Goal: Find specific page/section: Find specific page/section

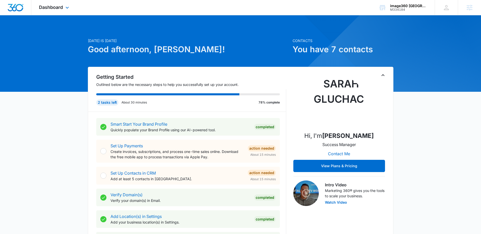
click at [59, 11] on div "Dashboard Apps Reputation CRM Email Social POS Content Ads Intelligence Files B…" at bounding box center [54, 7] width 47 height 15
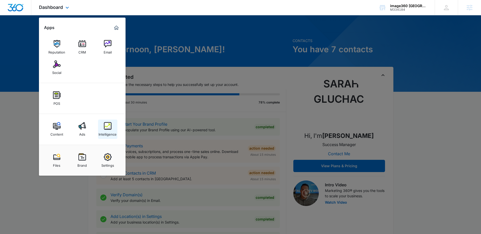
click at [104, 132] on div "Intelligence" at bounding box center [108, 133] width 18 height 7
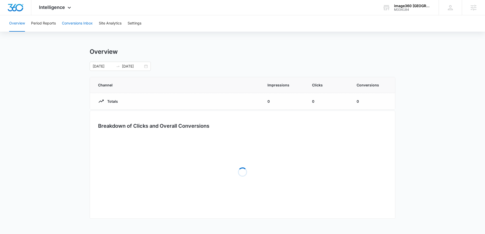
click at [75, 21] on button "Conversions Inbox" at bounding box center [77, 23] width 31 height 16
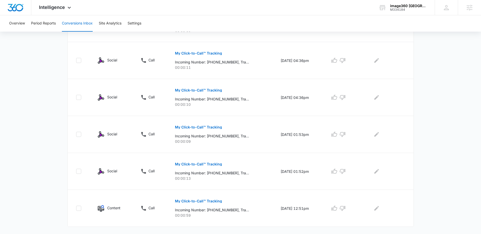
scroll to position [197, 0]
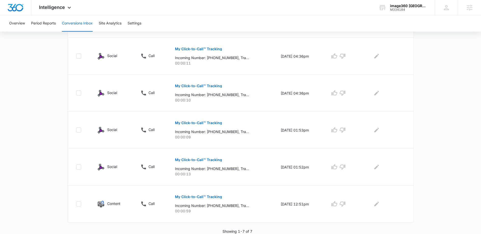
click at [56, 90] on main "Filters 08/13/2025 09/12/2025 New Conversion Total Conversions: 7 Ads Content S…" at bounding box center [240, 37] width 481 height 394
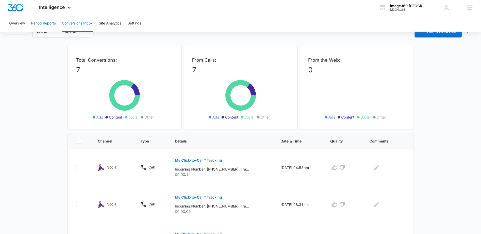
scroll to position [0, 0]
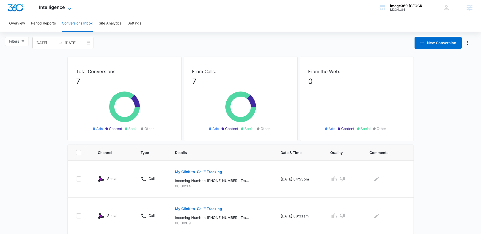
click at [63, 9] on span "Intelligence" at bounding box center [52, 7] width 26 height 5
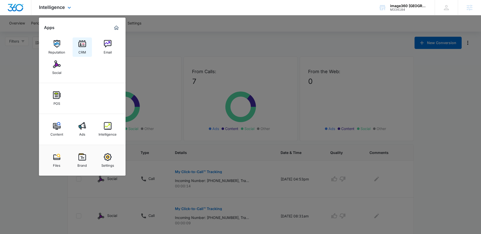
click at [83, 47] on img at bounding box center [82, 44] width 8 height 8
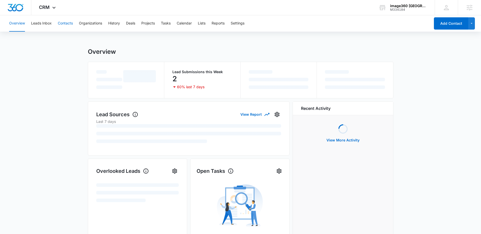
click at [67, 22] on button "Contacts" at bounding box center [65, 23] width 15 height 16
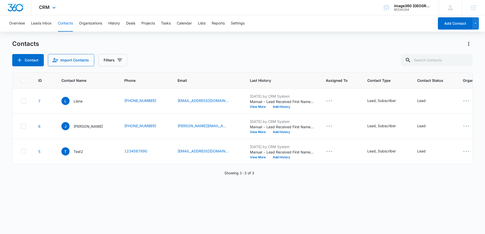
click at [51, 3] on div "CRM Apps Reputation CRM Email Social POS Content Ads Intelligence Files Brand S…" at bounding box center [47, 7] width 33 height 15
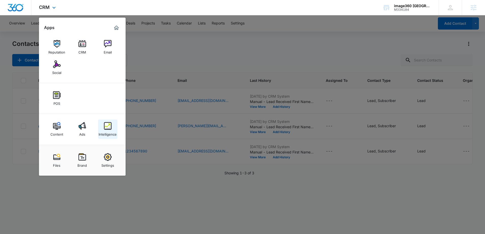
click at [102, 133] on div "Intelligence" at bounding box center [108, 133] width 18 height 7
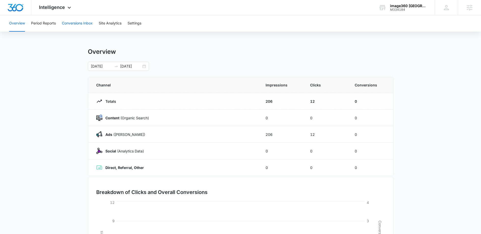
click at [77, 25] on button "Conversions Inbox" at bounding box center [77, 23] width 31 height 16
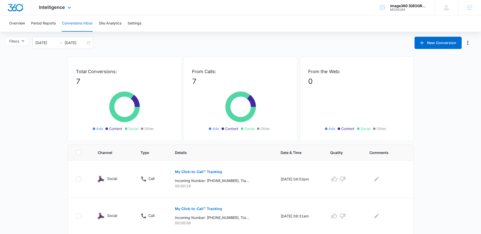
click at [55, 13] on div "Intelligence Apps Reputation CRM Email Social POS Content Ads Intelligence File…" at bounding box center [55, 7] width 49 height 15
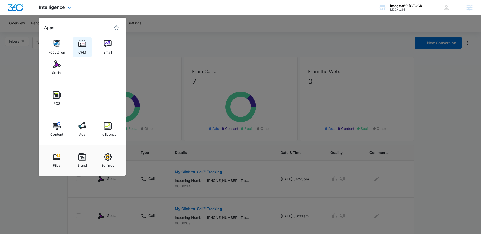
click at [77, 45] on link "CRM" at bounding box center [82, 46] width 19 height 19
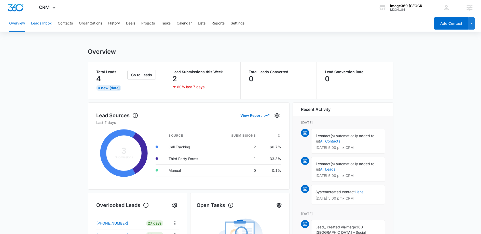
click at [47, 22] on button "Leads Inbox" at bounding box center [41, 23] width 21 height 16
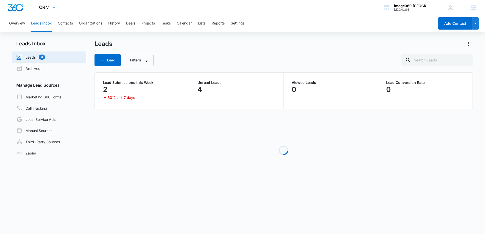
click at [58, 11] on div "CRM Apps Reputation CRM Email Social POS Content Ads Intelligence Files Brand S…" at bounding box center [47, 7] width 33 height 15
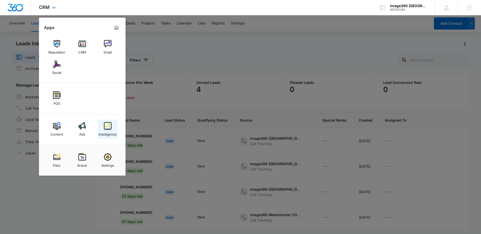
click at [109, 129] on img at bounding box center [108, 126] width 8 height 8
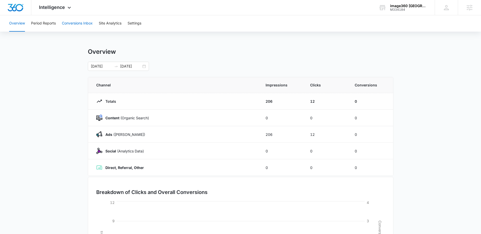
click at [70, 20] on button "Conversions Inbox" at bounding box center [77, 23] width 31 height 16
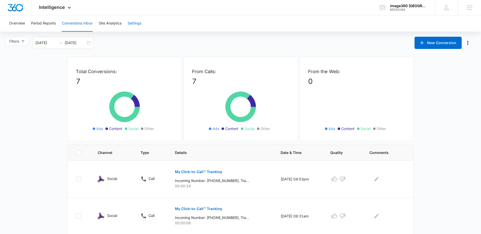
click at [135, 24] on button "Settings" at bounding box center [135, 23] width 14 height 16
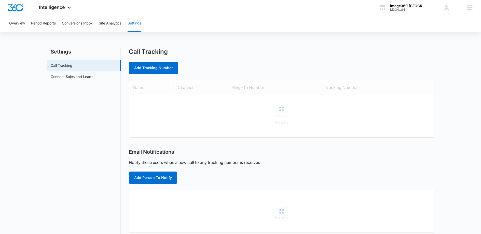
click at [68, 83] on nav "Settings Call Tracking Connect Sales and Leads" at bounding box center [84, 204] width 74 height 313
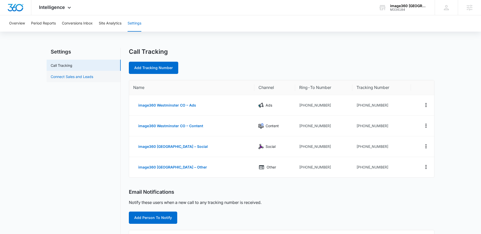
click at [70, 77] on link "Connect Sales and Leads" at bounding box center [72, 76] width 43 height 5
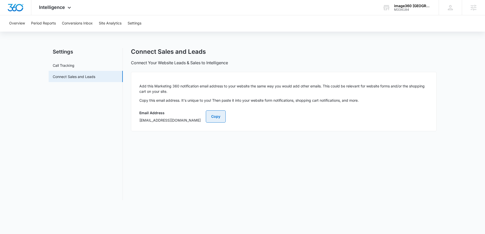
click at [226, 121] on button "Copy" at bounding box center [216, 116] width 20 height 12
click at [226, 115] on button "Copy" at bounding box center [216, 116] width 20 height 12
click at [56, 8] on span "Intelligence" at bounding box center [52, 7] width 26 height 5
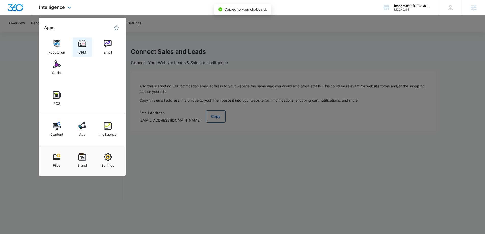
click at [83, 48] on div "CRM" at bounding box center [82, 51] width 8 height 7
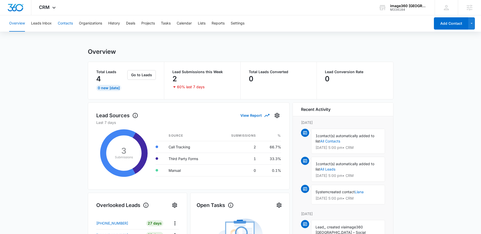
click at [67, 23] on button "Contacts" at bounding box center [65, 23] width 15 height 16
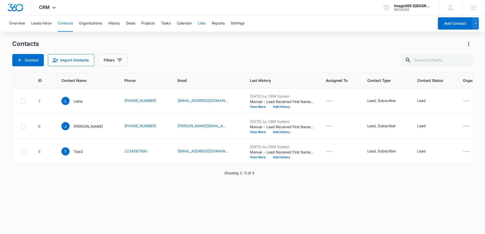
click at [205, 24] on button "Lists" at bounding box center [202, 23] width 8 height 16
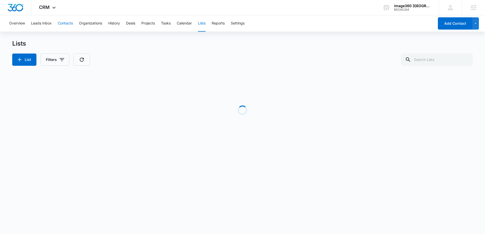
click at [73, 20] on button "Contacts" at bounding box center [65, 23] width 15 height 16
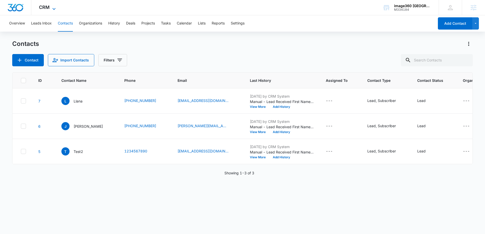
click at [55, 9] on icon at bounding box center [54, 9] width 6 height 6
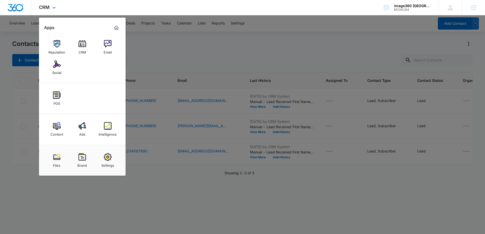
click at [106, 141] on div "Content Ads Intelligence" at bounding box center [82, 129] width 87 height 31
click at [108, 130] on div "Intelligence" at bounding box center [108, 133] width 18 height 7
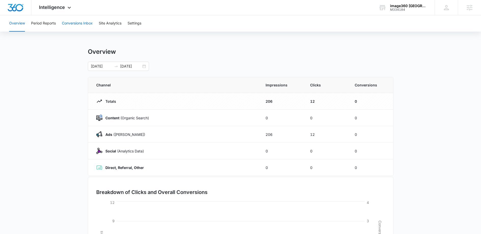
click at [79, 28] on button "Conversions Inbox" at bounding box center [77, 23] width 31 height 16
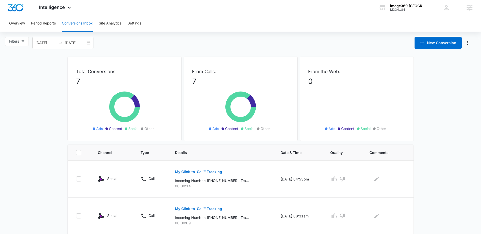
click at [146, 26] on div "Overview Period Reports Conversions Inbox Site Analytics Settings" at bounding box center [240, 23] width 469 height 16
click at [135, 25] on button "Settings" at bounding box center [135, 23] width 14 height 16
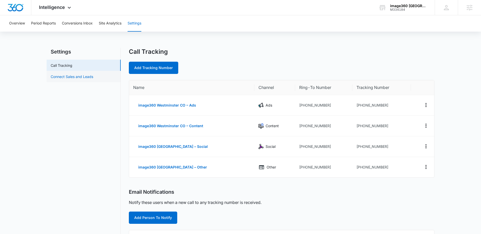
click at [85, 74] on link "Connect Sales and Leads" at bounding box center [72, 76] width 43 height 5
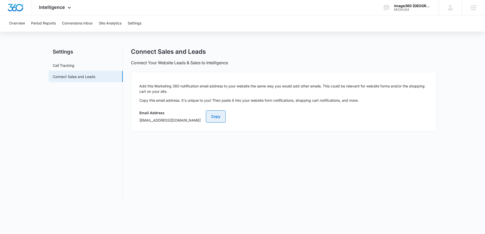
click at [226, 116] on button "Copy" at bounding box center [216, 116] width 20 height 12
click at [59, 8] on span "Intelligence" at bounding box center [52, 7] width 26 height 5
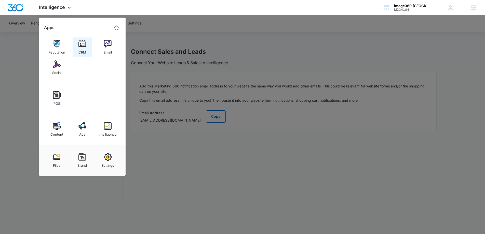
click at [84, 52] on div "CRM" at bounding box center [82, 51] width 8 height 7
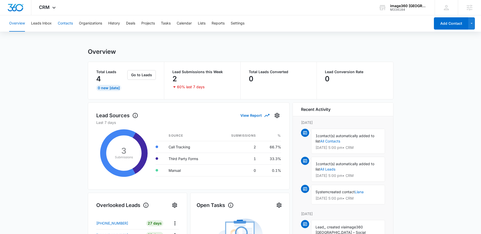
click at [59, 24] on button "Contacts" at bounding box center [65, 23] width 15 height 16
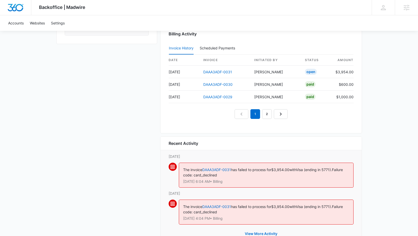
scroll to position [506, 0]
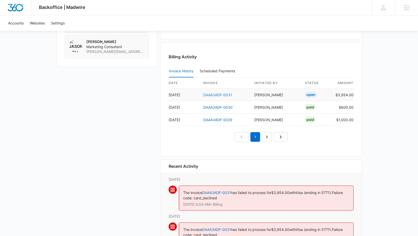
click at [216, 96] on link "DAAA3ADF-0031" at bounding box center [217, 95] width 29 height 4
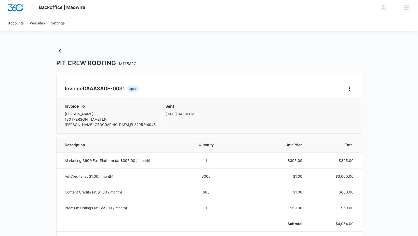
click at [268, 54] on div "PIT CREW ROOFING M178817" at bounding box center [209, 57] width 306 height 20
